Goal: Task Accomplishment & Management: Use online tool/utility

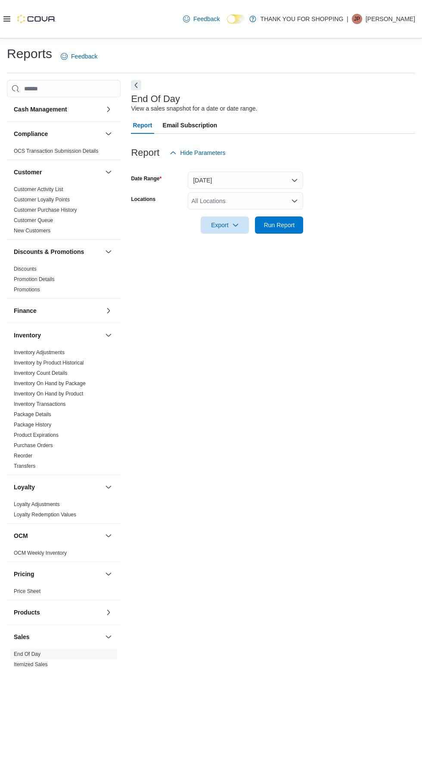
scroll to position [19, 0]
click at [292, 216] on span "Run Report" at bounding box center [279, 224] width 38 height 17
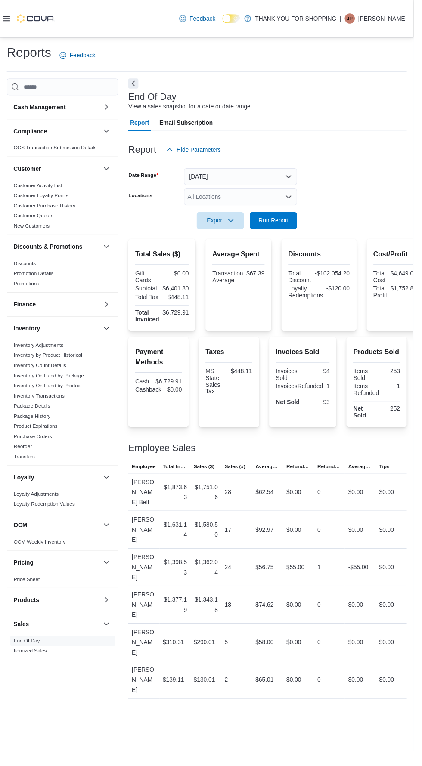
click at [261, 192] on div "All Locations" at bounding box center [245, 200] width 115 height 17
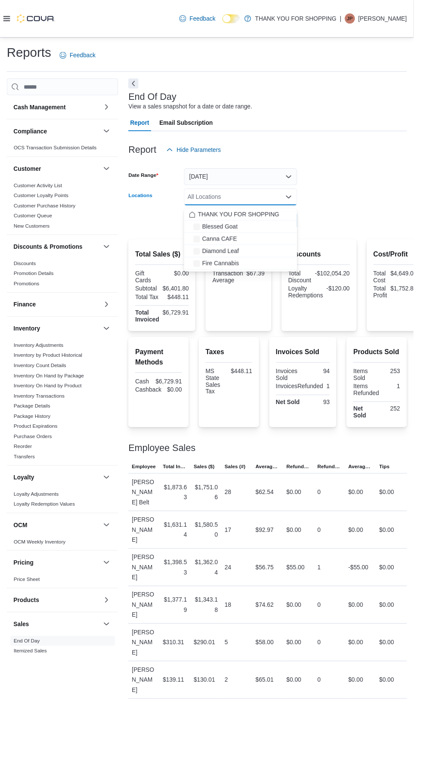
scroll to position [19, 0]
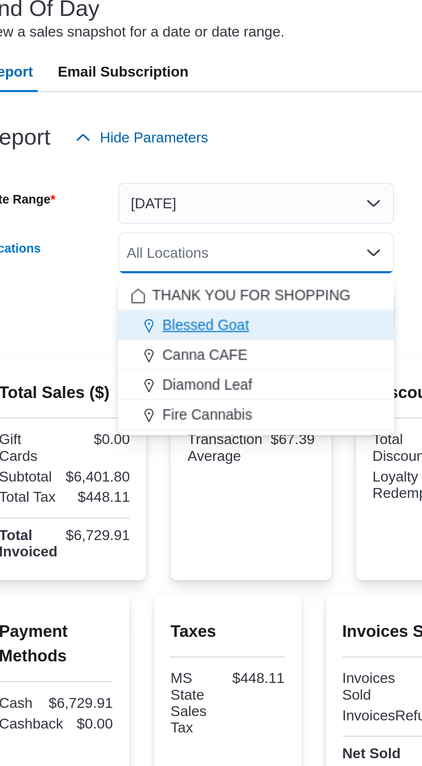
click at [248, 227] on div "Blessed Goat" at bounding box center [245, 231] width 105 height 9
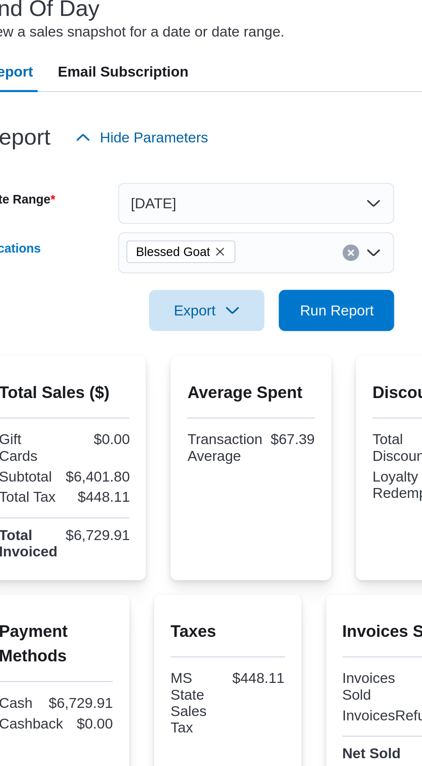
click at [288, 134] on div at bounding box center [273, 139] width 284 height 10
click at [279, 216] on span "Run Report" at bounding box center [279, 224] width 38 height 17
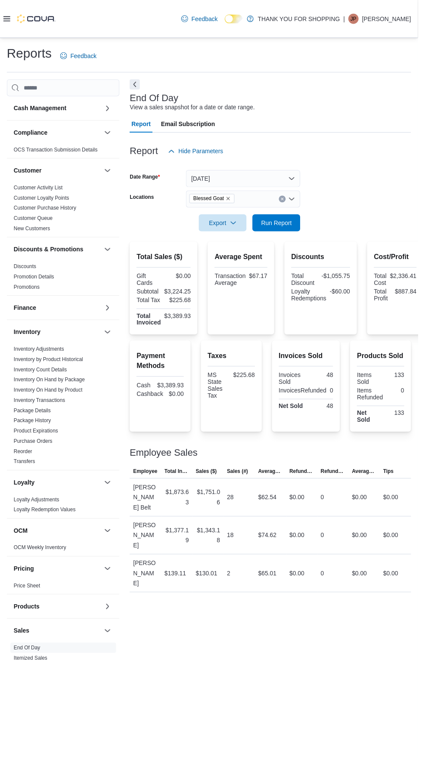
click at [230, 202] on icon "Remove Blessed Goat from selection in this group" at bounding box center [230, 200] width 3 height 3
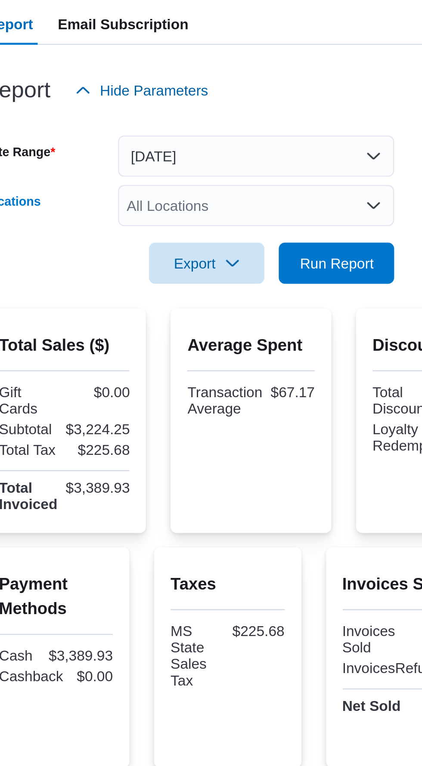
click at [299, 160] on div "Report Hide Parameters" at bounding box center [273, 152] width 284 height 17
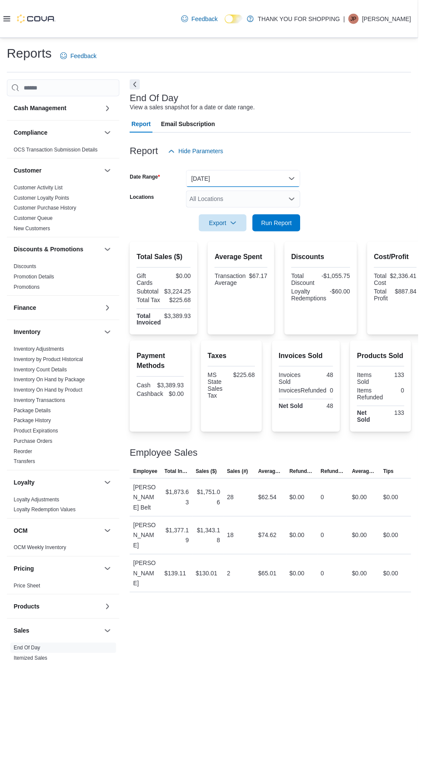
click at [286, 186] on button "[DATE]" at bounding box center [245, 180] width 115 height 17
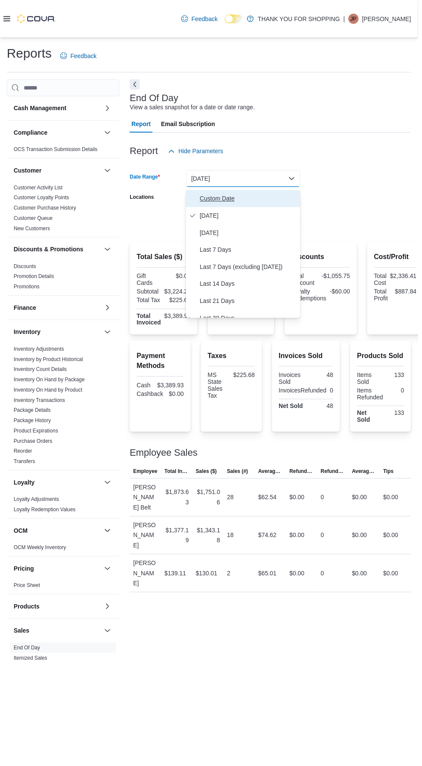
click at [238, 202] on span "Custom Date" at bounding box center [250, 200] width 98 height 10
